Goal: Transaction & Acquisition: Purchase product/service

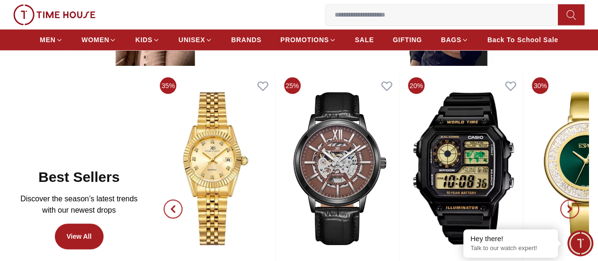
scroll to position [427, 0]
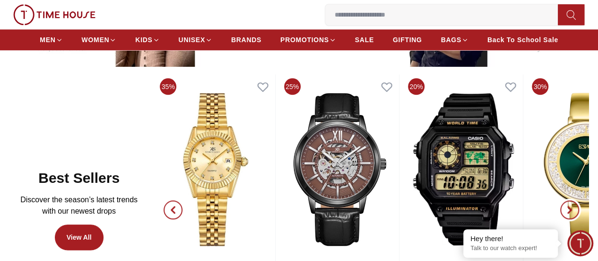
click at [566, 206] on icon "button" at bounding box center [570, 210] width 8 height 8
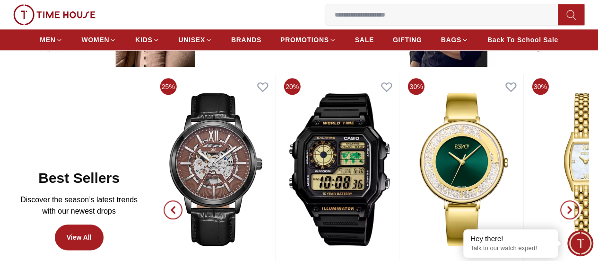
click at [566, 206] on icon "button" at bounding box center [570, 210] width 8 height 8
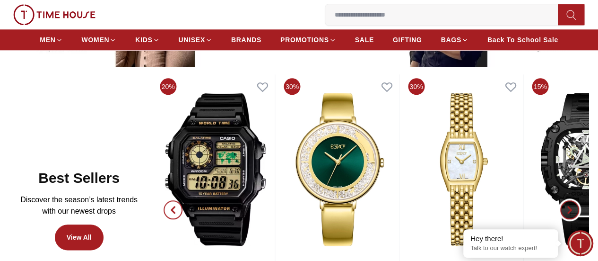
click at [566, 206] on icon "button" at bounding box center [570, 210] width 8 height 8
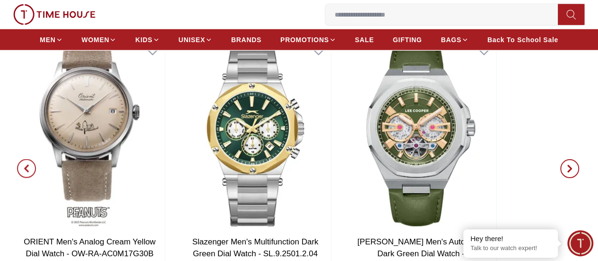
scroll to position [1006, 0]
click at [569, 166] on icon "button" at bounding box center [570, 169] width 3 height 6
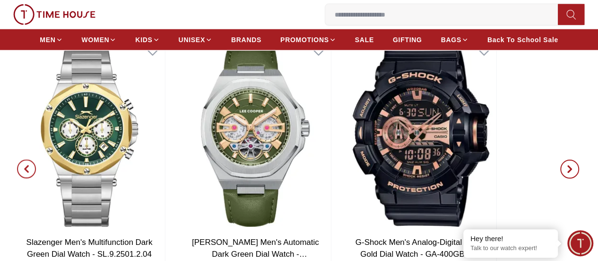
click at [569, 166] on icon "button" at bounding box center [570, 169] width 3 height 6
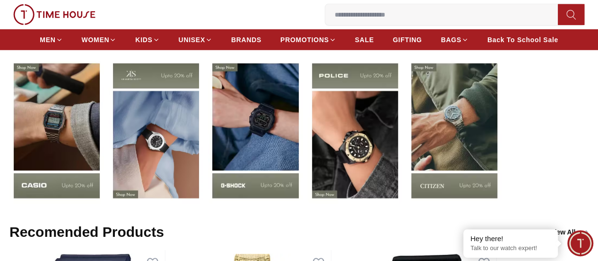
scroll to position [1293, 0]
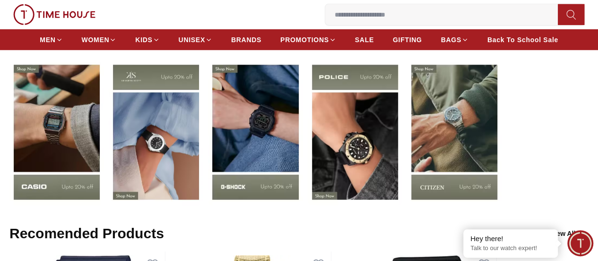
click at [303, 130] on img at bounding box center [255, 132] width 95 height 148
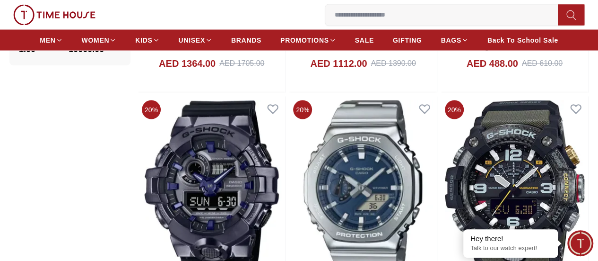
scroll to position [867, 0]
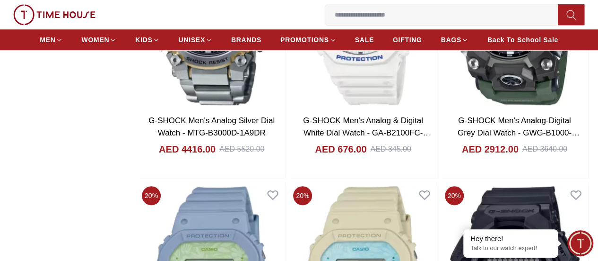
scroll to position [3920, 0]
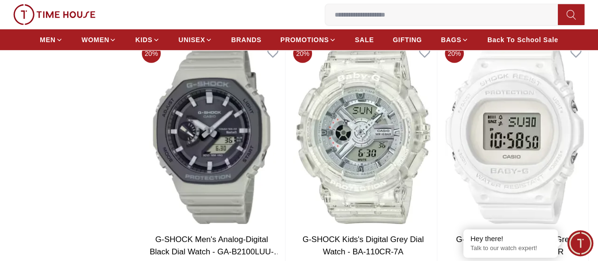
scroll to position [5092, 0]
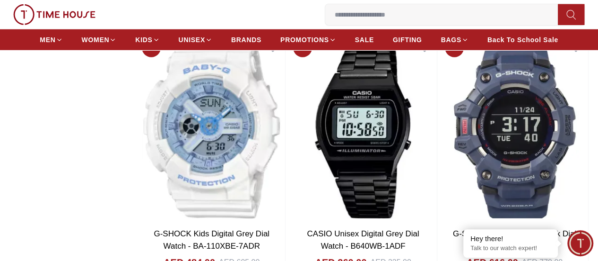
scroll to position [8408, 0]
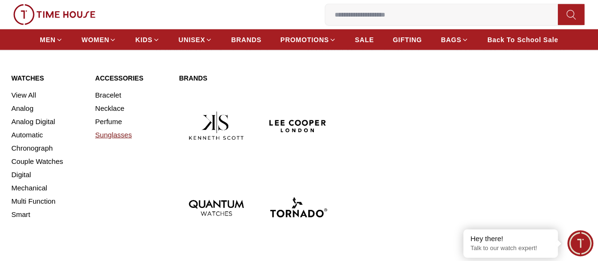
click at [116, 141] on link "Sunglasses" at bounding box center [131, 134] width 72 height 13
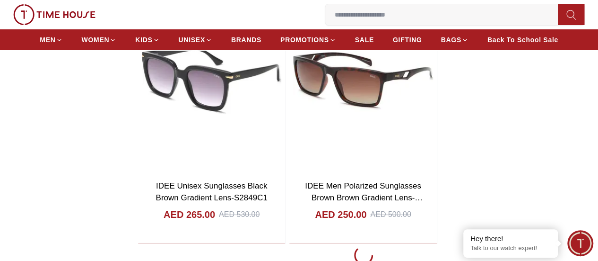
scroll to position [1719, 0]
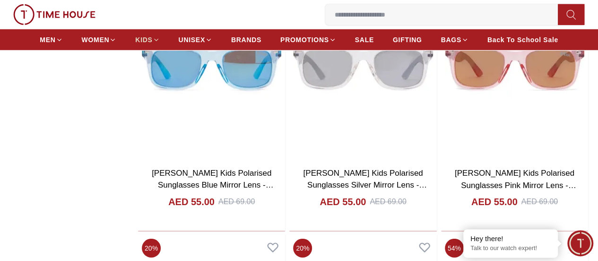
scroll to position [4856, 0]
